Goal: Navigation & Orientation: Find specific page/section

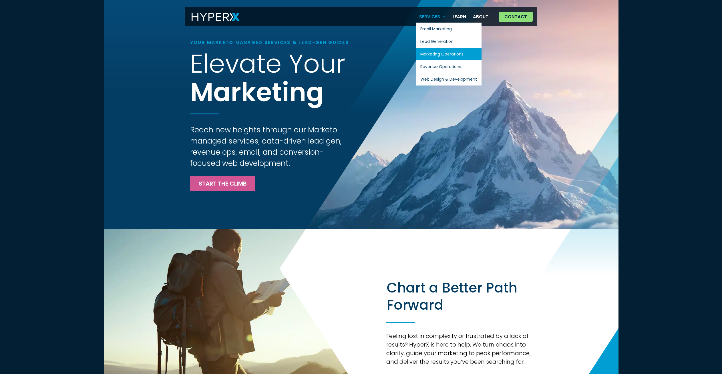
click at [444, 50] on link "Marketing Operations" at bounding box center [449, 54] width 66 height 13
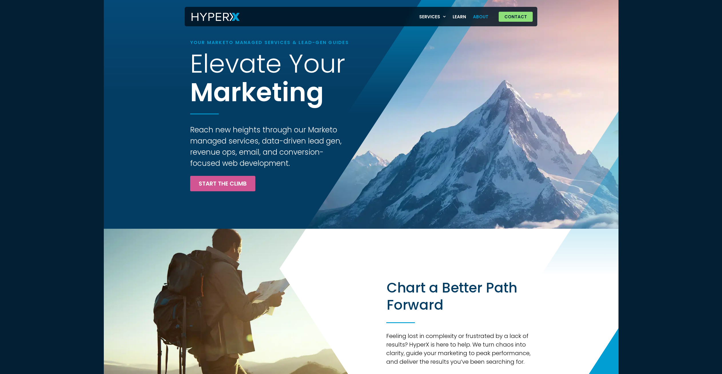
click at [485, 17] on link "About" at bounding box center [480, 17] width 22 height 12
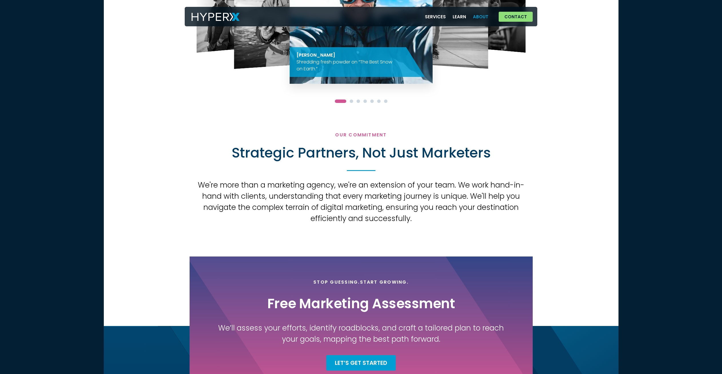
scroll to position [558, 0]
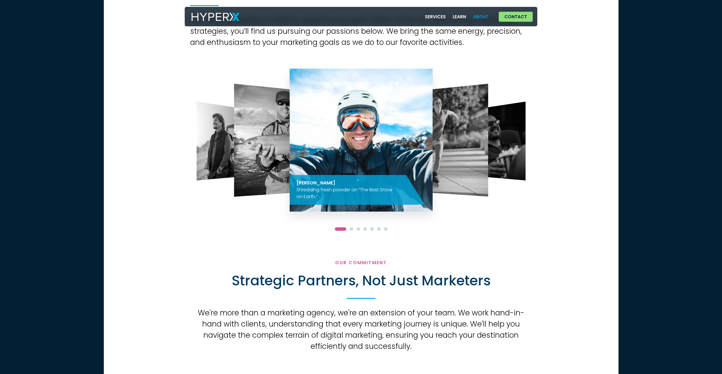
click at [460, 160] on img "2 / 7" at bounding box center [437, 140] width 101 height 113
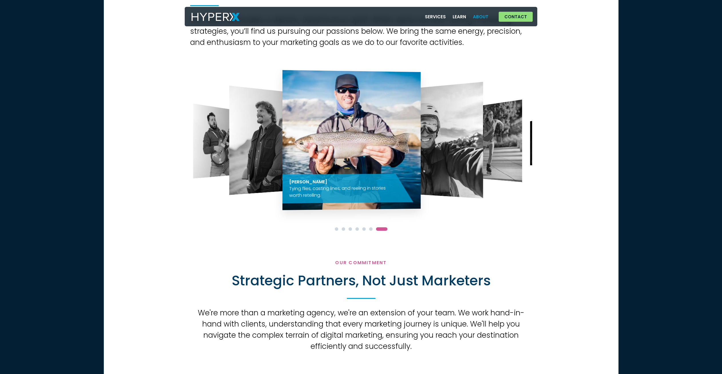
click at [564, 151] on div "OUR TEAM Life Beyond the Workstation Our team embodies a vibrant, adventurous s…" at bounding box center [361, 84] width 515 height 313
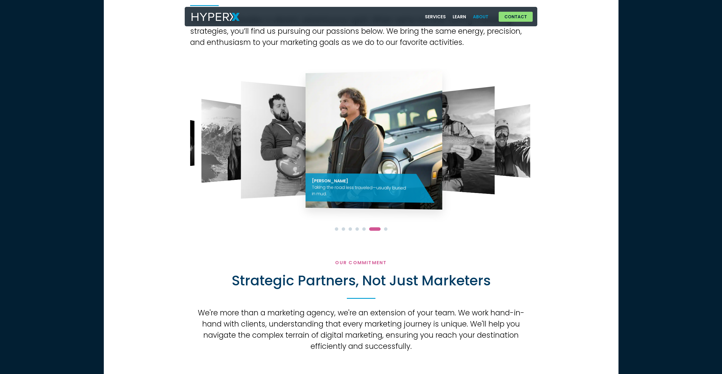
click at [468, 131] on img "7 / 7" at bounding box center [447, 140] width 94 height 108
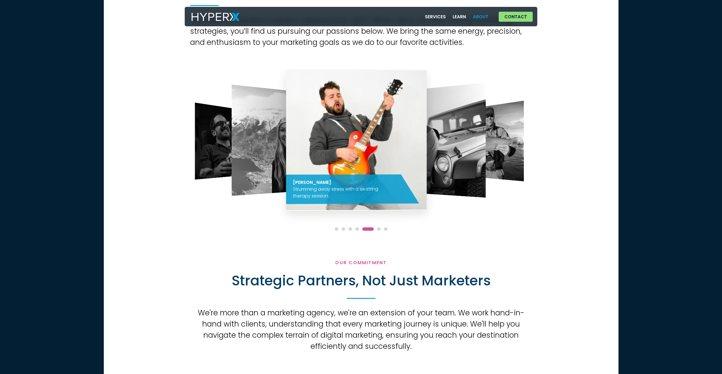
click at [473, 117] on img "6 / 7" at bounding box center [434, 140] width 103 height 115
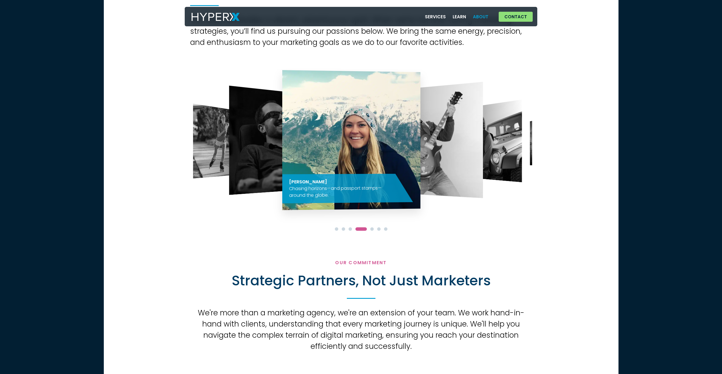
click at [467, 120] on img "5 / 7" at bounding box center [429, 140] width 105 height 116
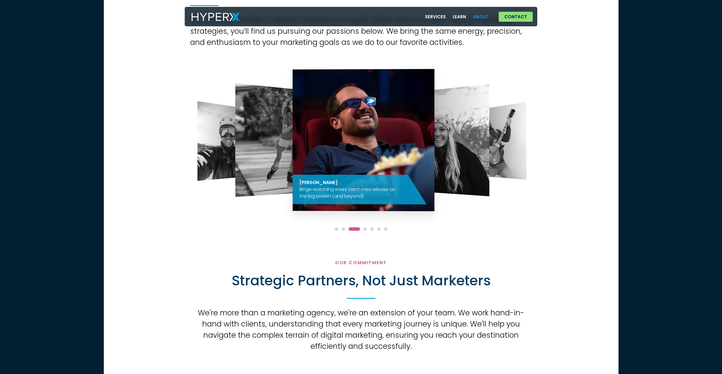
click at [454, 128] on img "4 / 7" at bounding box center [439, 140] width 99 height 112
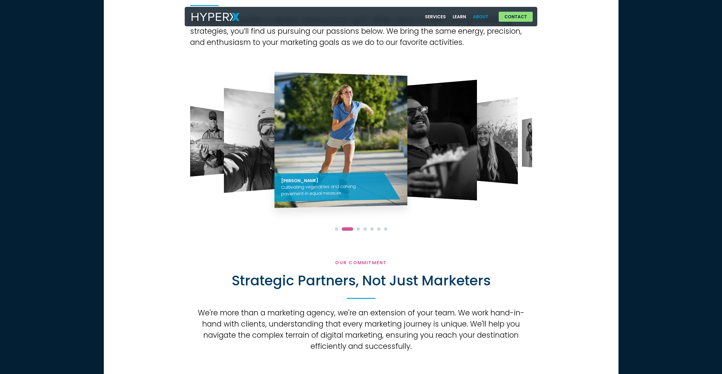
click at [421, 123] on img "3 / 7" at bounding box center [421, 140] width 111 height 121
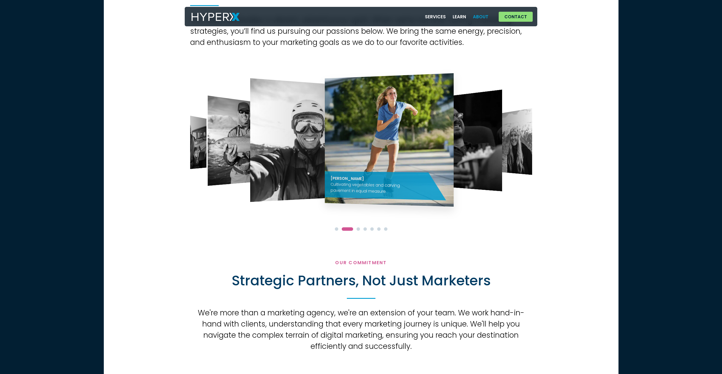
click at [428, 132] on img "2 / 7" at bounding box center [388, 139] width 129 height 133
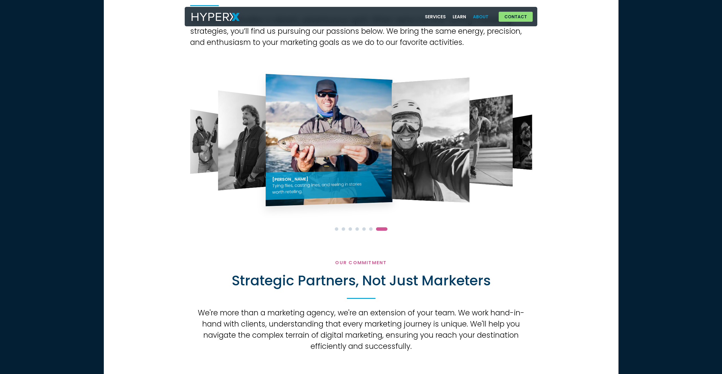
click at [446, 127] on img "1 / 7" at bounding box center [410, 139] width 117 height 125
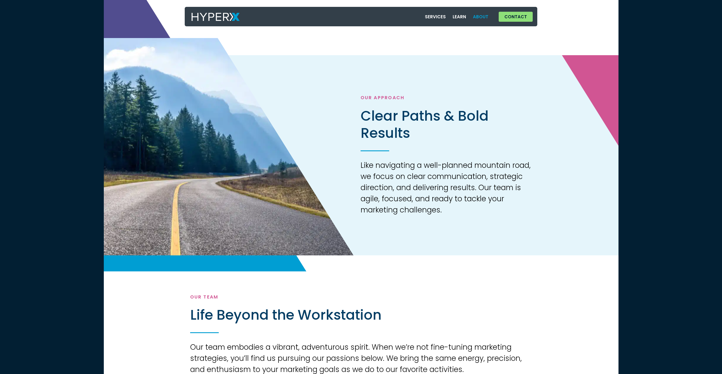
scroll to position [0, 0]
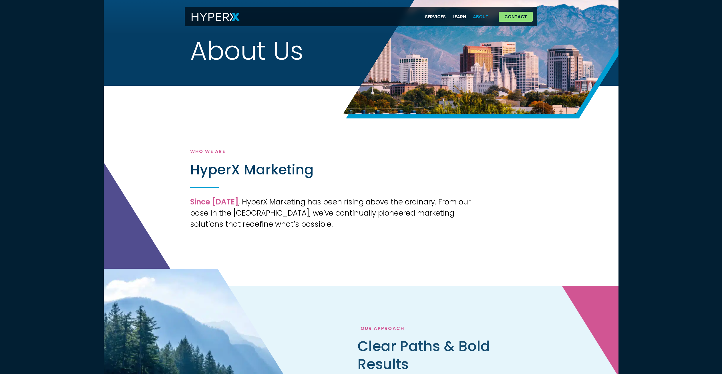
click at [209, 20] on img at bounding box center [216, 17] width 48 height 8
